Goal: Check status: Check status

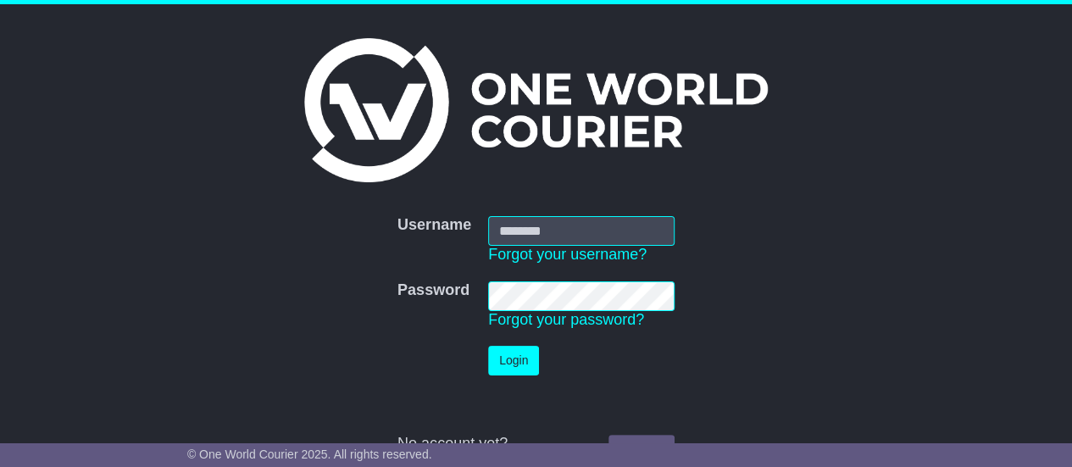
click at [546, 226] on input "Username" at bounding box center [581, 231] width 186 height 30
type input "**********"
click at [502, 353] on button "Login" at bounding box center [513, 361] width 51 height 30
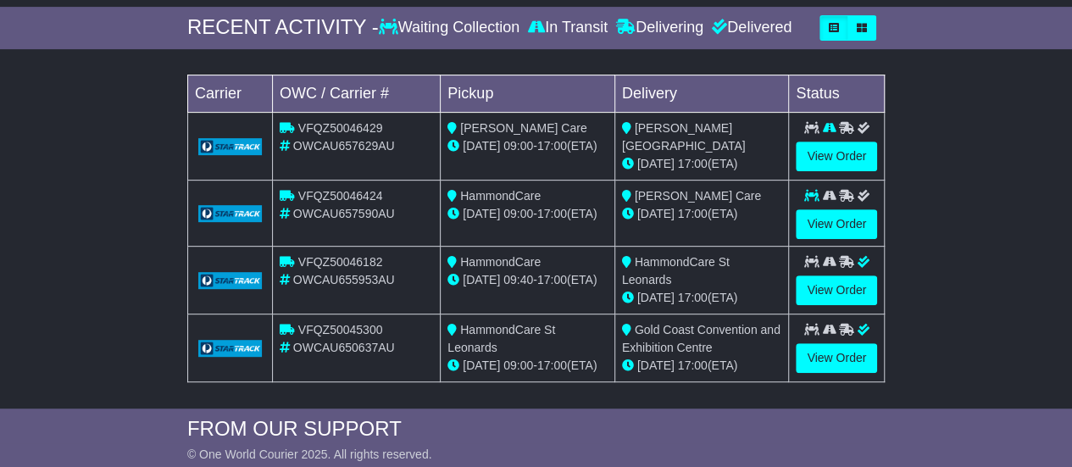
scroll to position [292, 0]
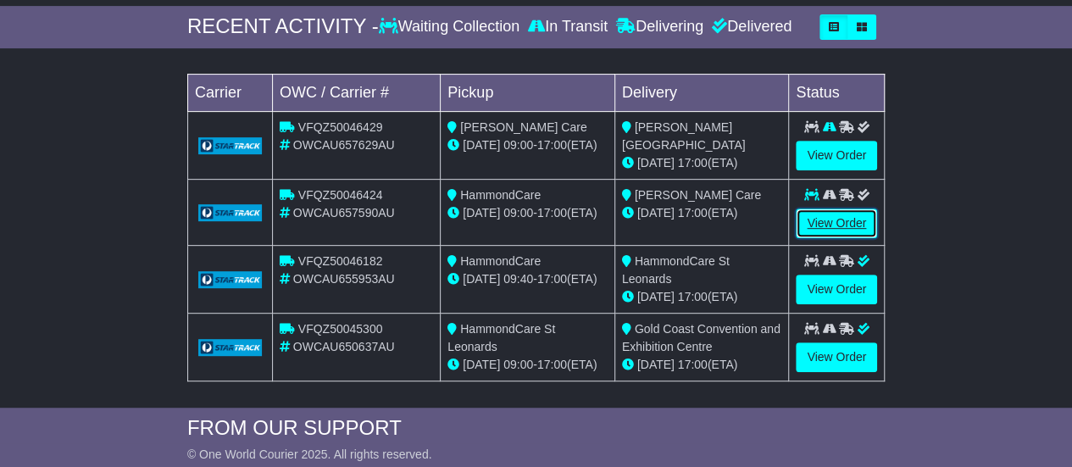
click at [837, 223] on link "View Order" at bounding box center [836, 224] width 81 height 30
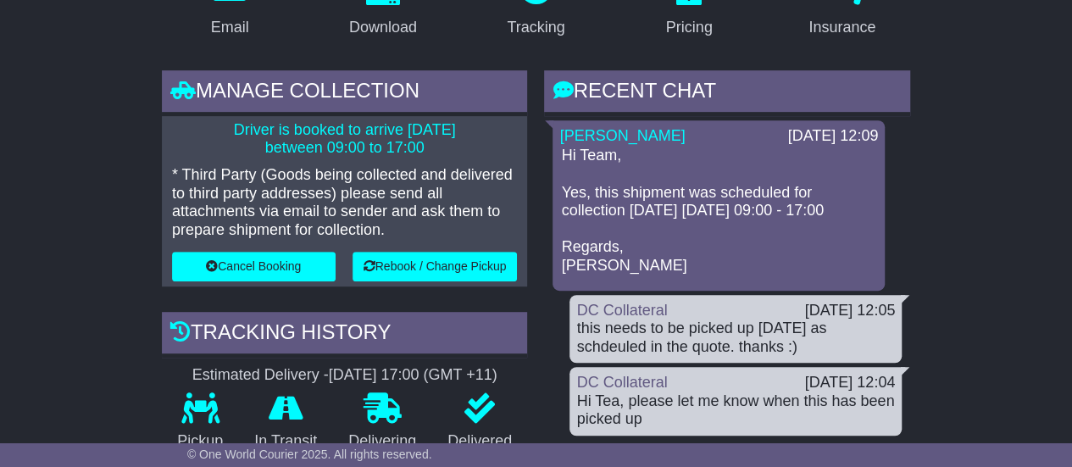
scroll to position [370, 0]
